Goal: Browse casually: Explore the website without a specific task or goal

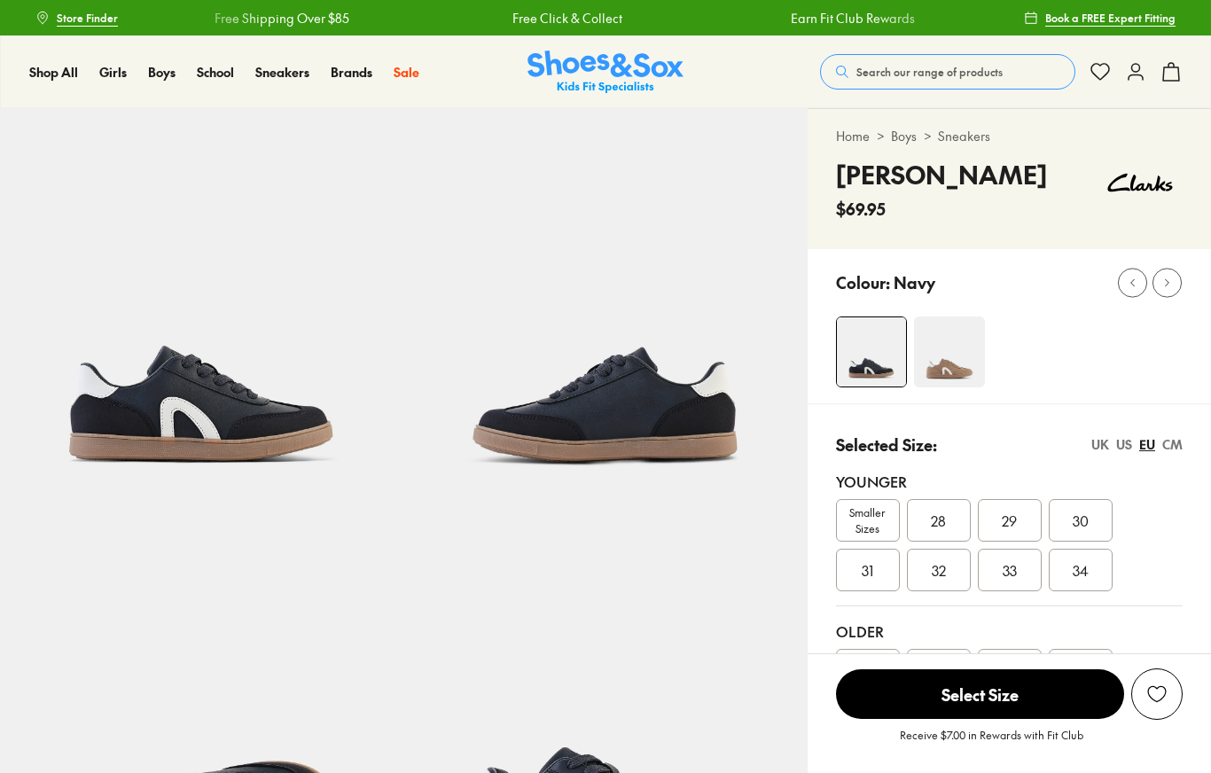
select select "*"
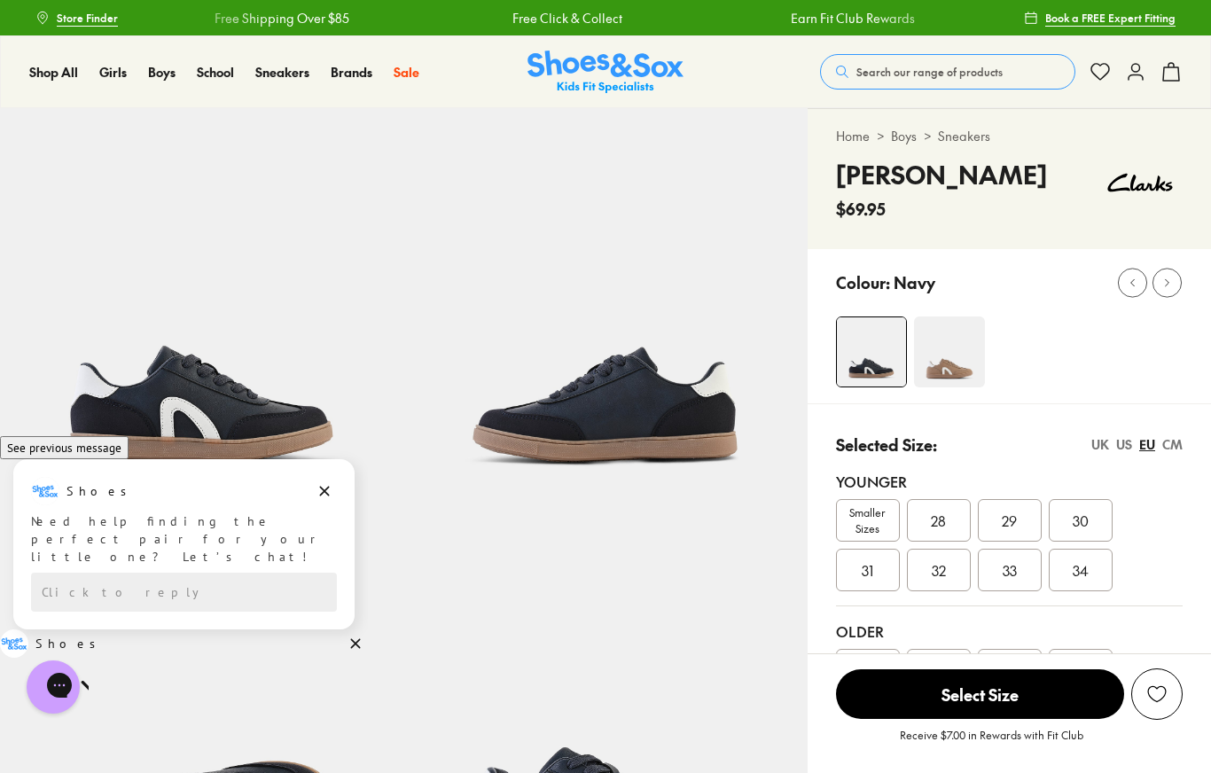
click at [154, 378] on img at bounding box center [202, 310] width 404 height 404
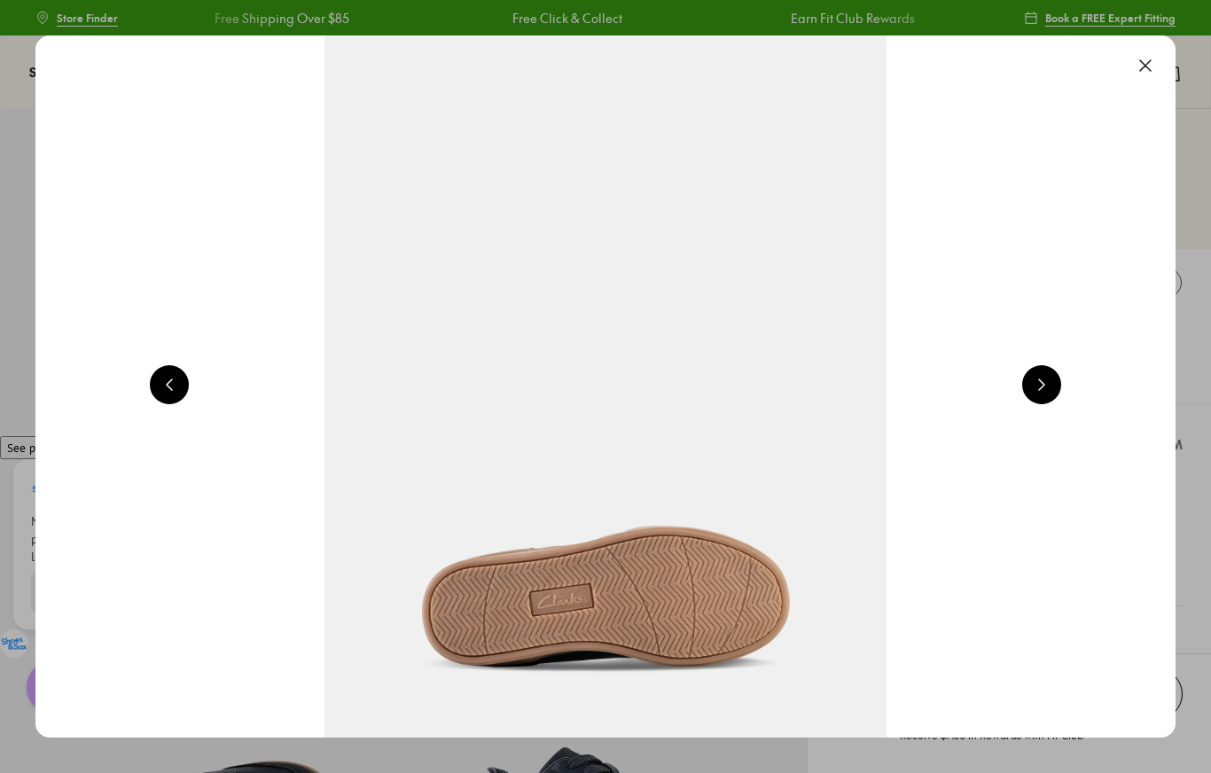
scroll to position [0, 1141]
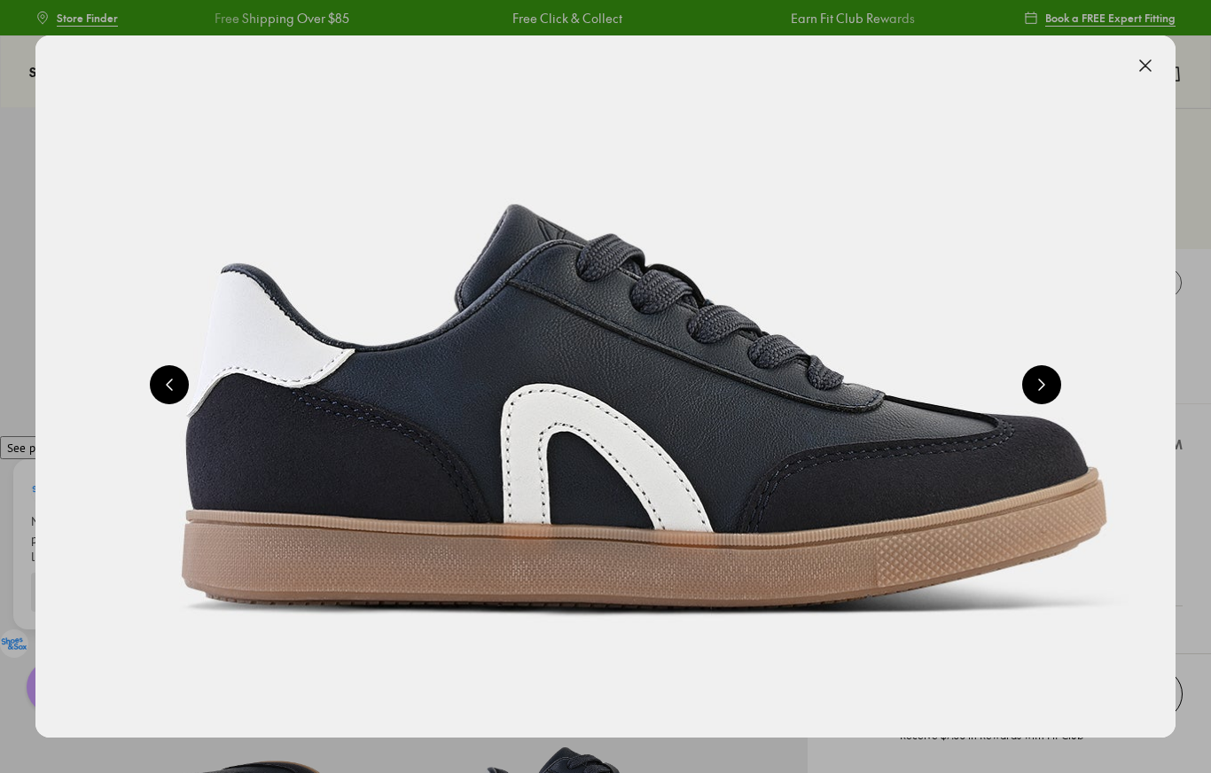
click at [1047, 384] on button at bounding box center [1042, 384] width 39 height 39
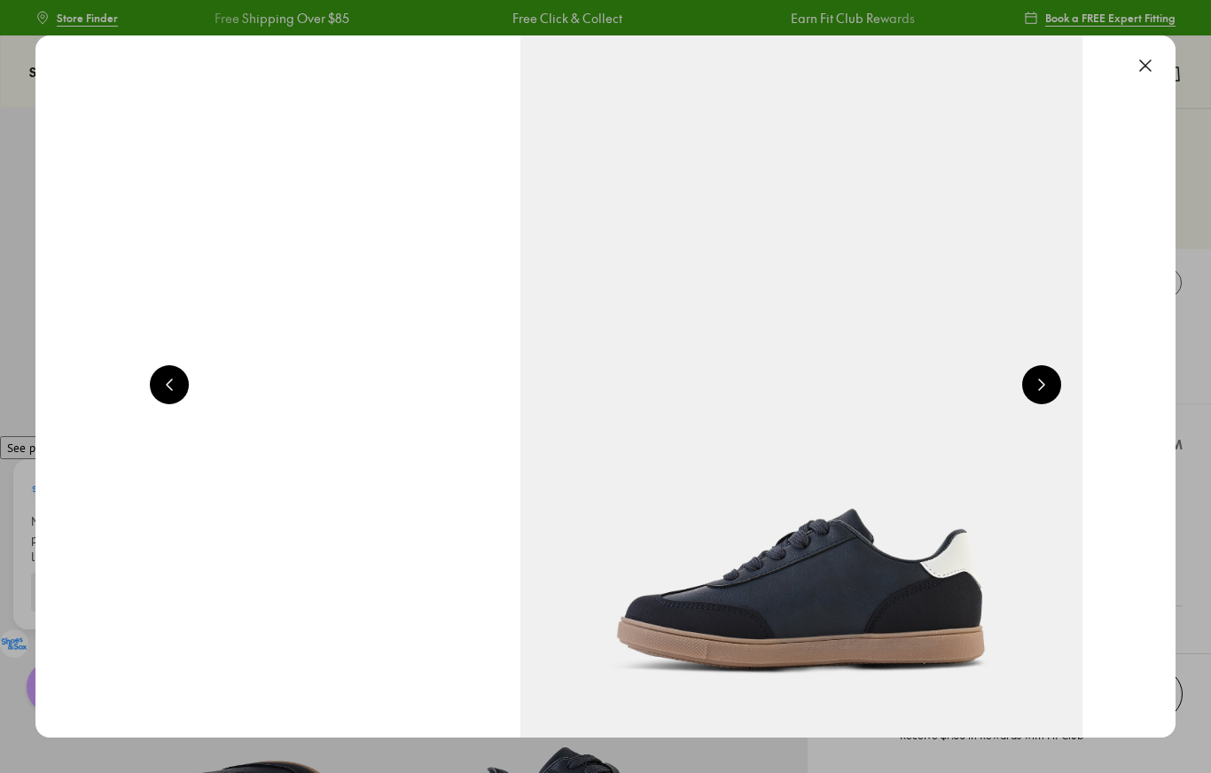
scroll to position [0, 2281]
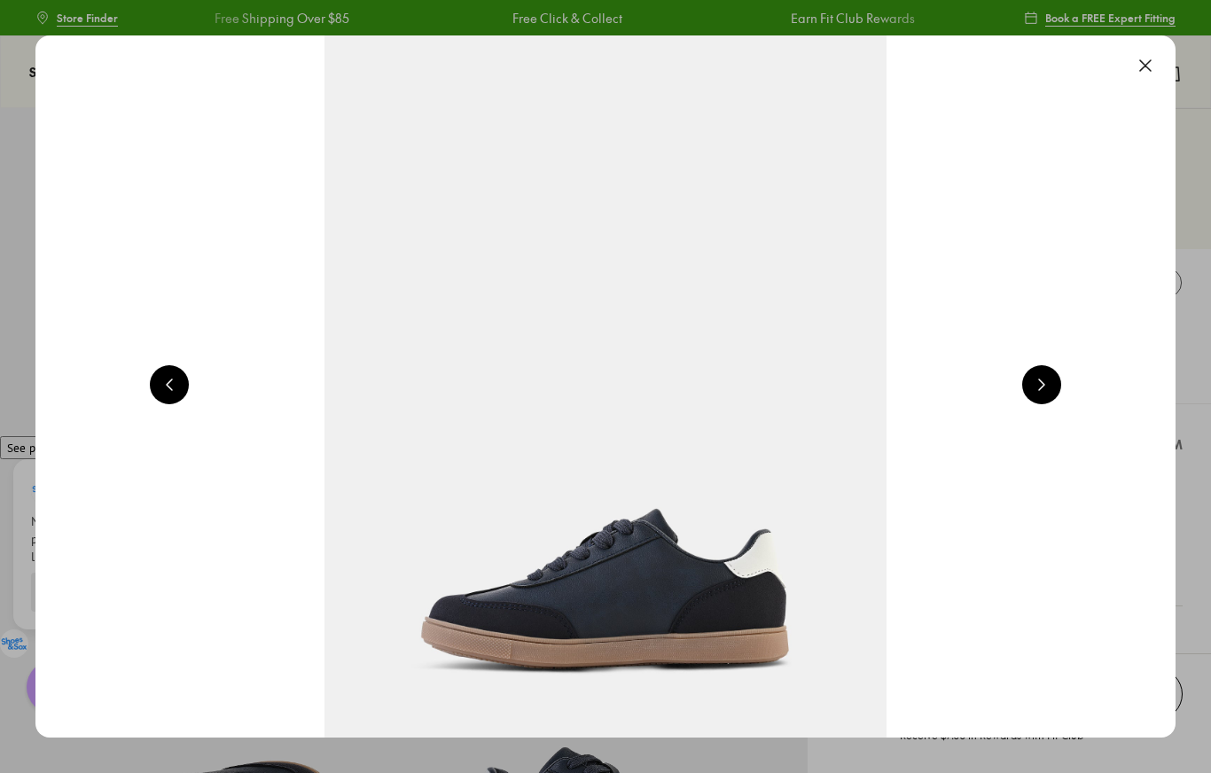
click at [1051, 386] on button at bounding box center [1042, 384] width 39 height 39
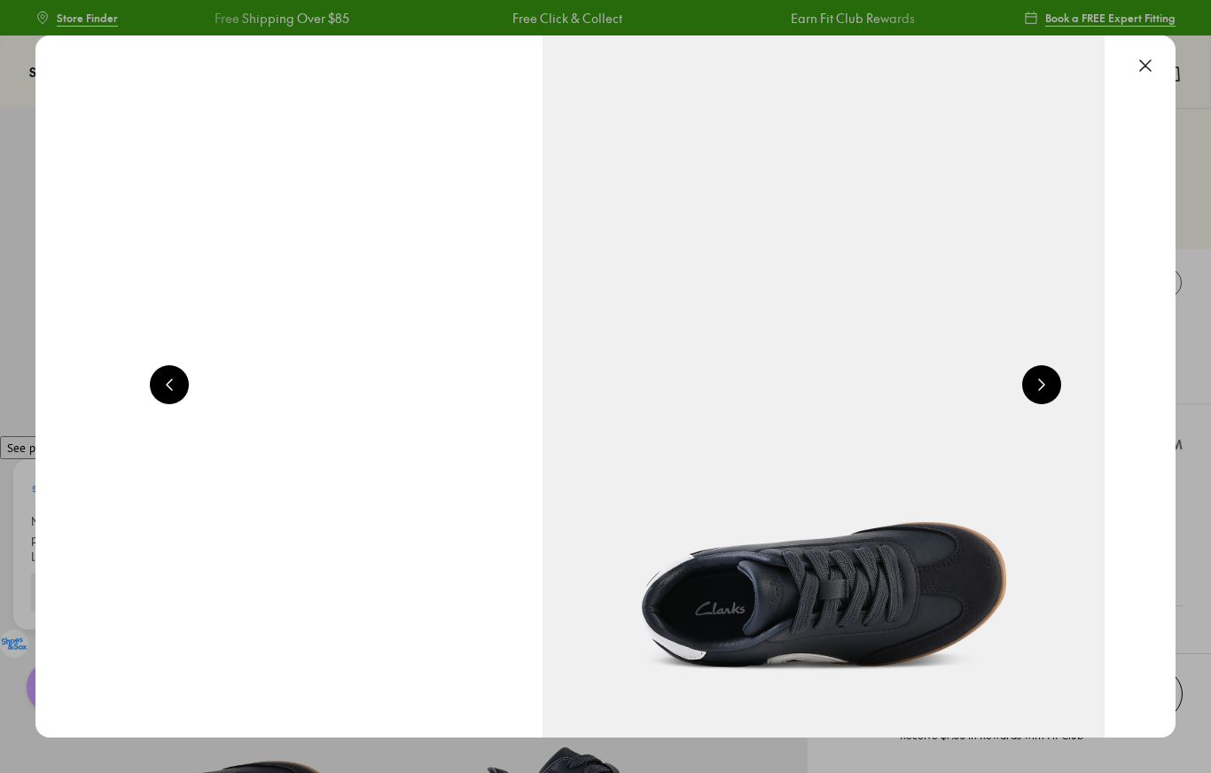
scroll to position [0, 3422]
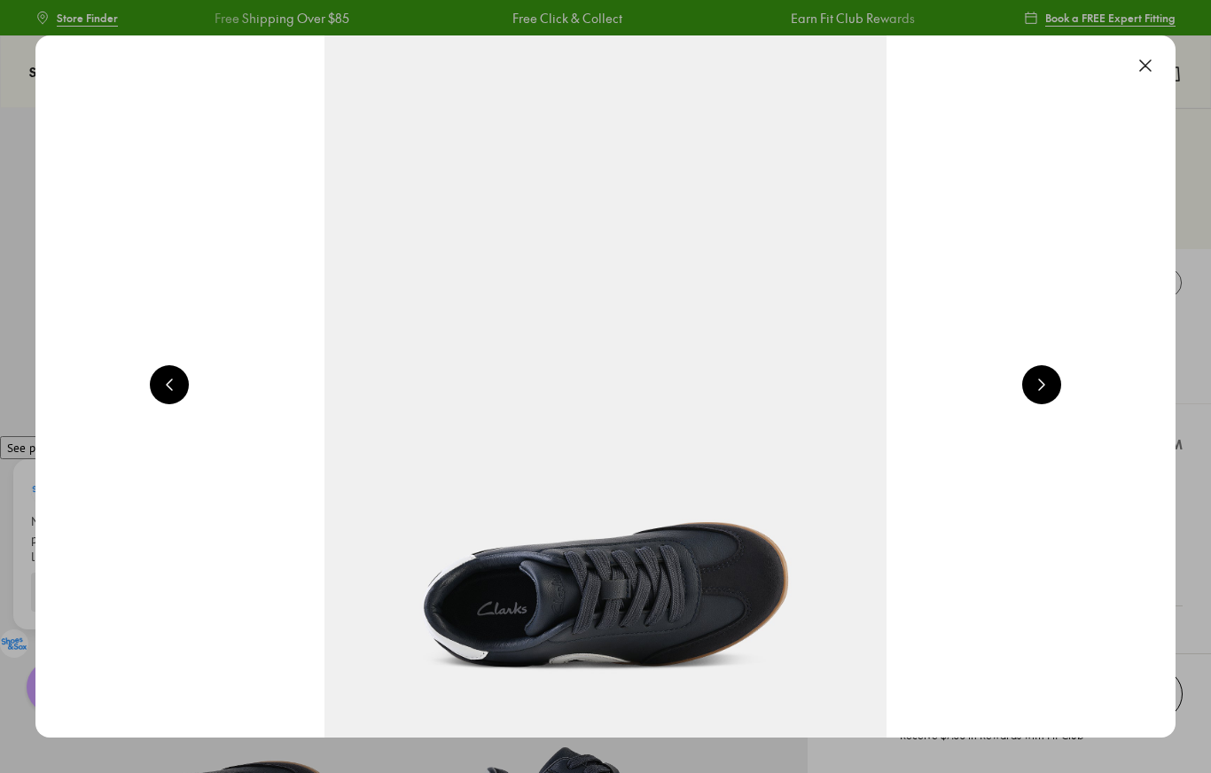
click at [1045, 375] on button at bounding box center [1042, 384] width 39 height 39
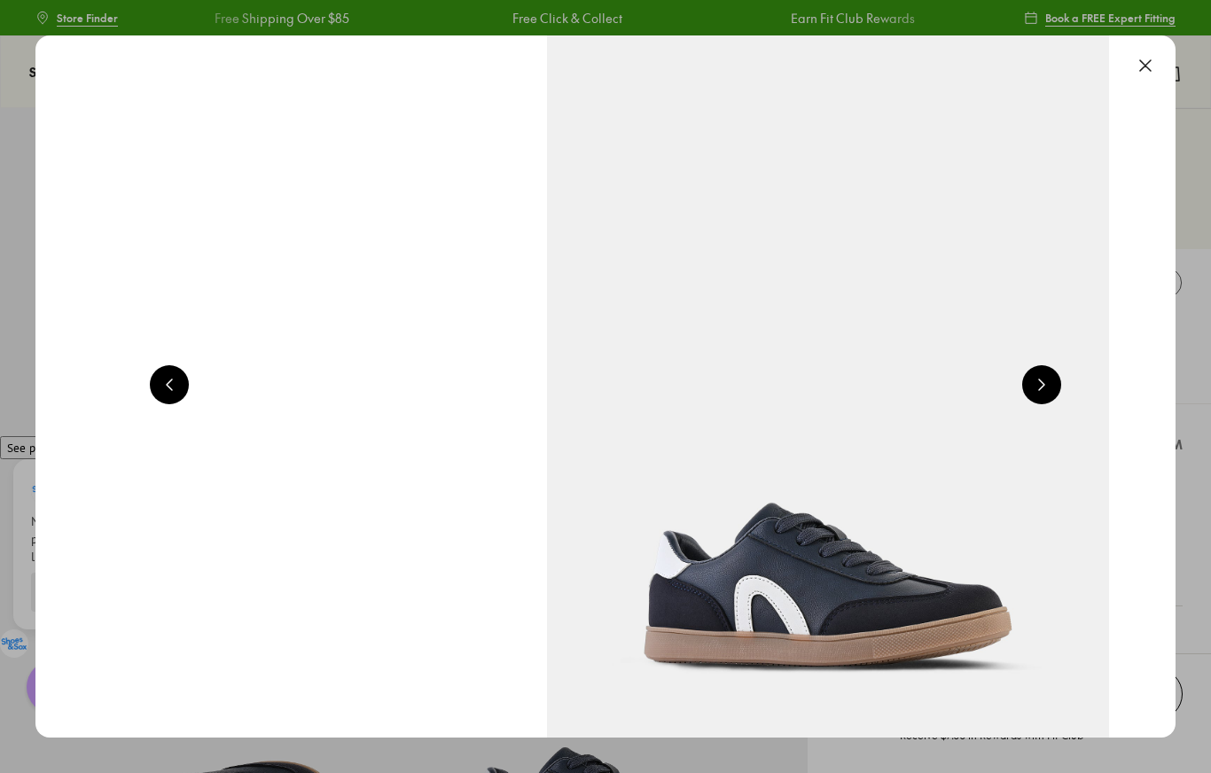
scroll to position [0, 4562]
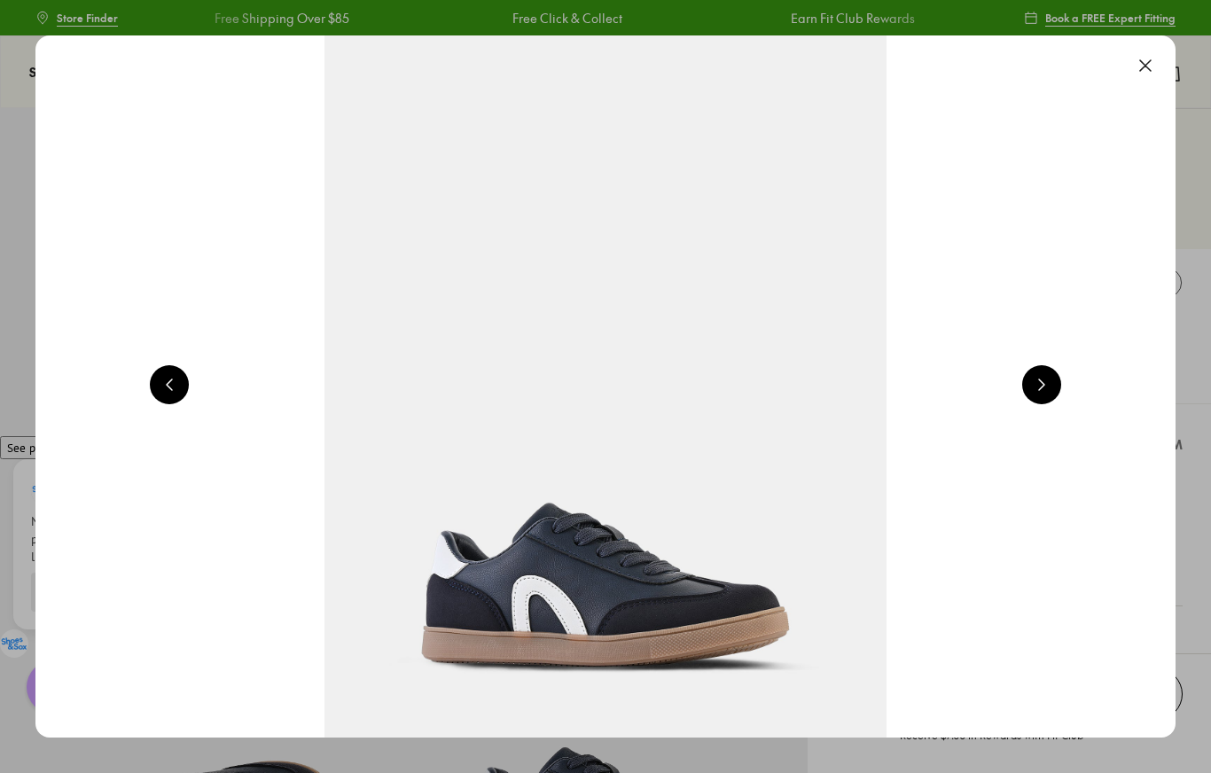
click at [1062, 381] on button at bounding box center [1042, 384] width 39 height 39
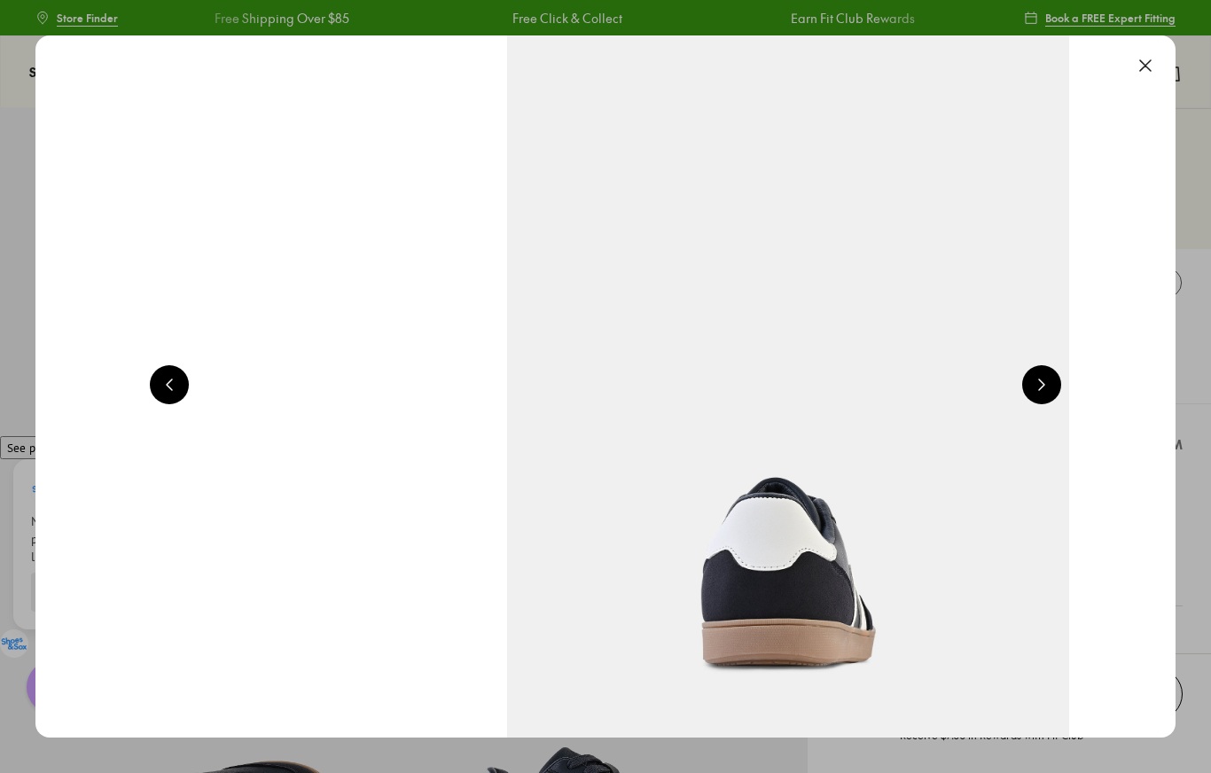
scroll to position [0, 5703]
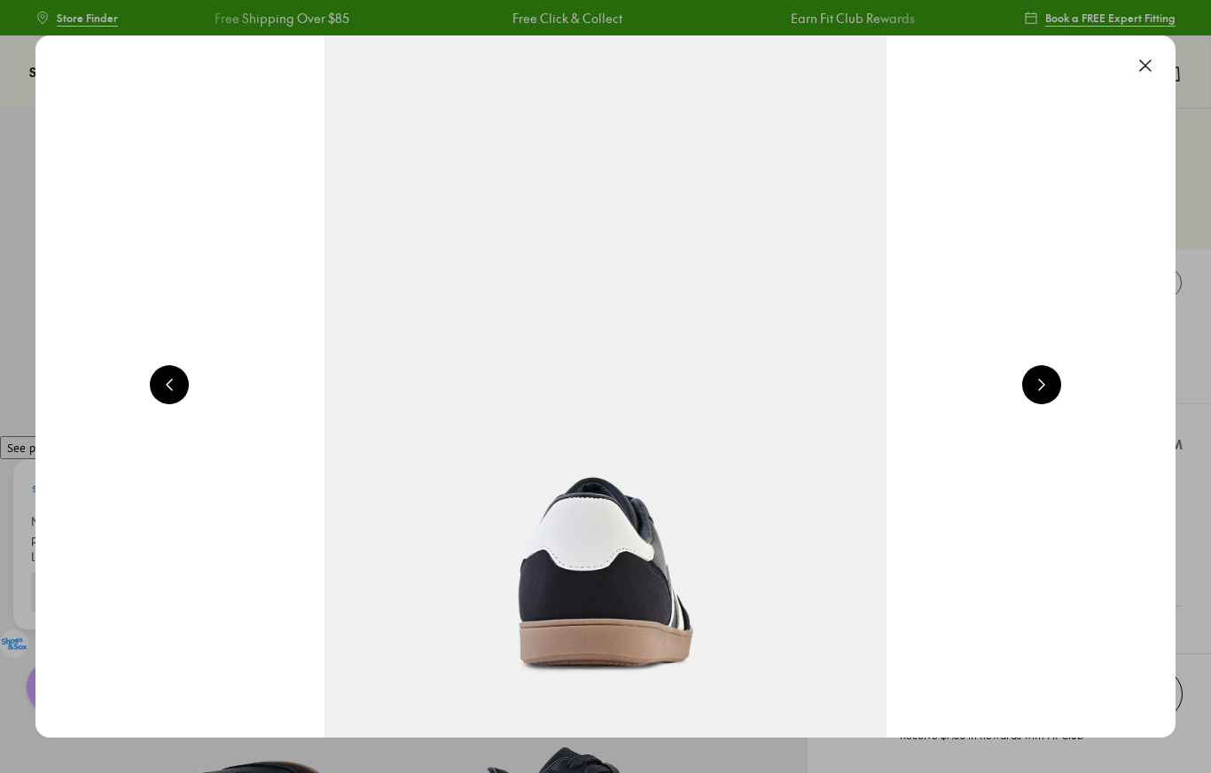
click at [1073, 377] on img at bounding box center [605, 386] width 1141 height 702
click at [1037, 383] on button at bounding box center [1042, 384] width 39 height 39
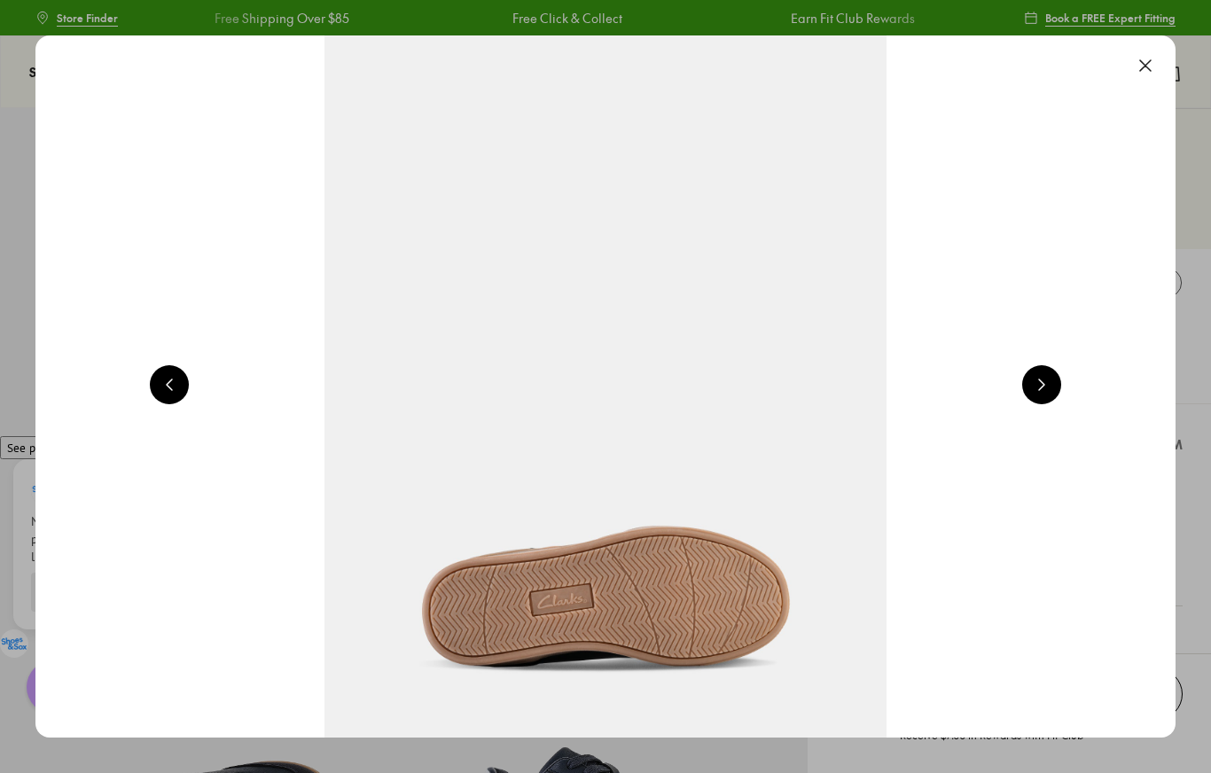
click at [1047, 381] on button at bounding box center [1042, 384] width 39 height 39
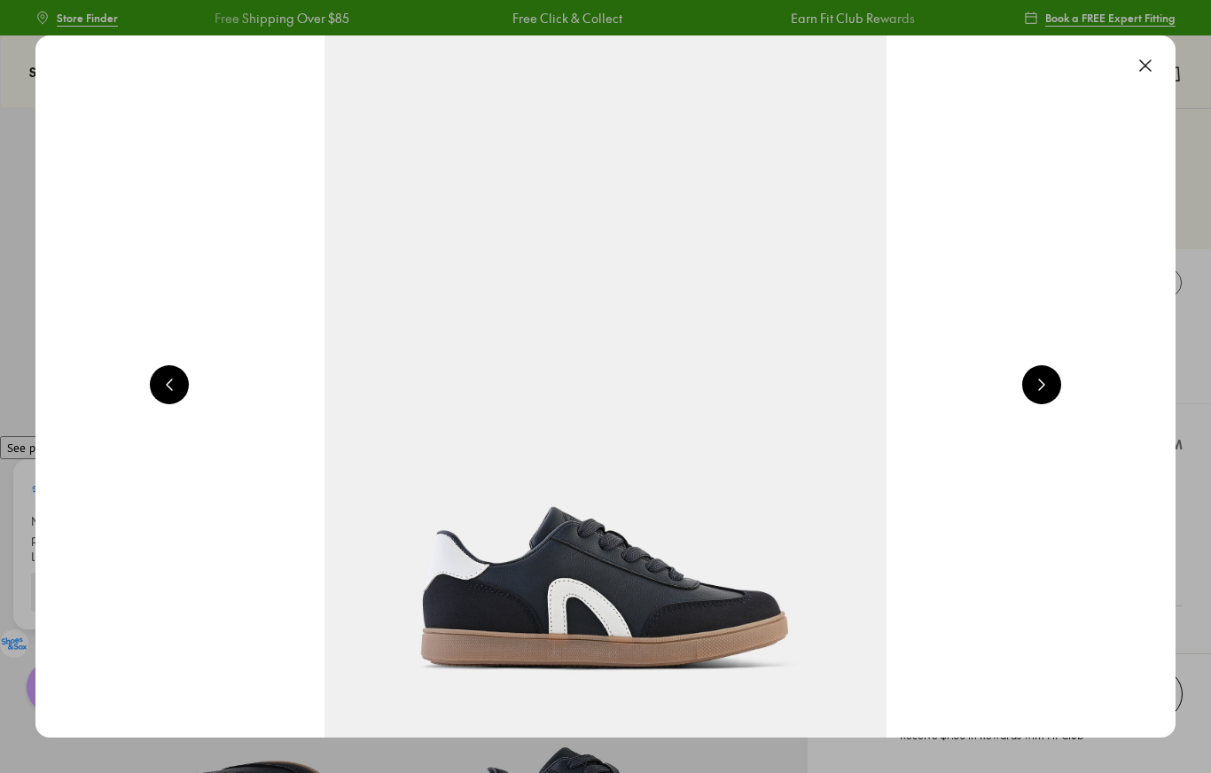
click at [1046, 387] on button at bounding box center [1042, 384] width 39 height 39
click at [1140, 51] on button at bounding box center [1145, 65] width 39 height 39
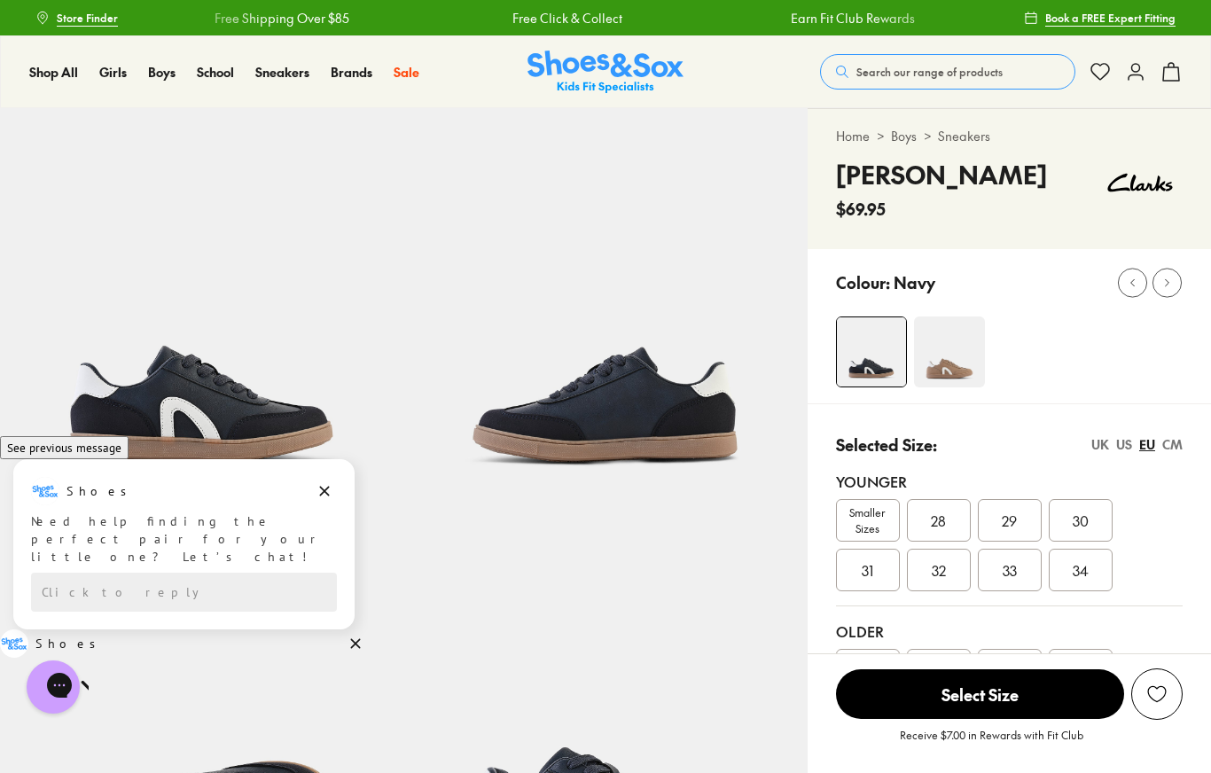
click at [951, 365] on img at bounding box center [949, 352] width 71 height 71
